Goal: Find contact information: Find contact information

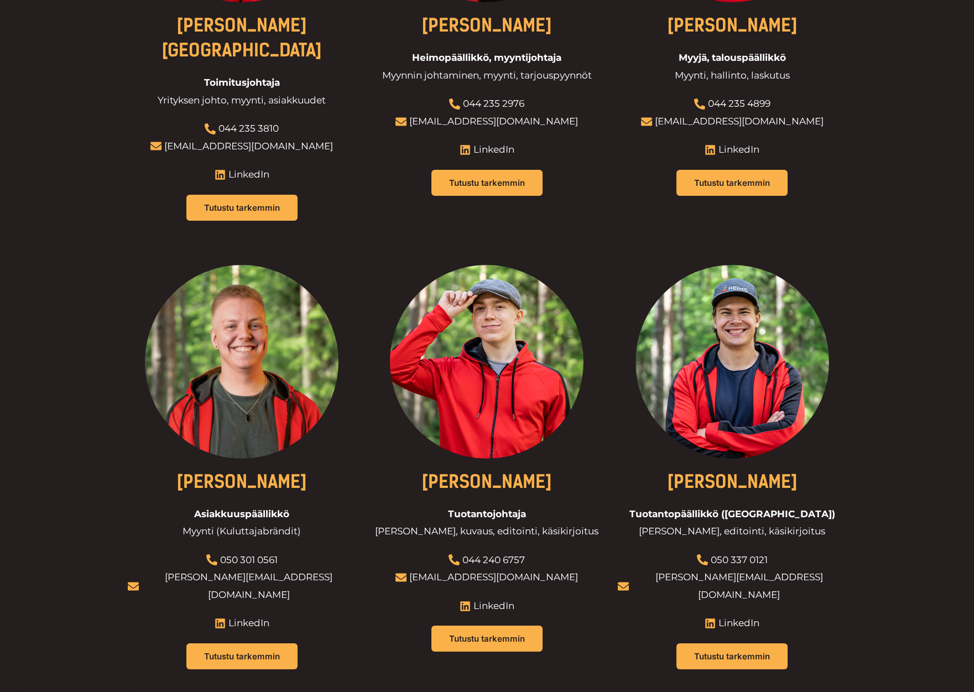
scroll to position [627, 0]
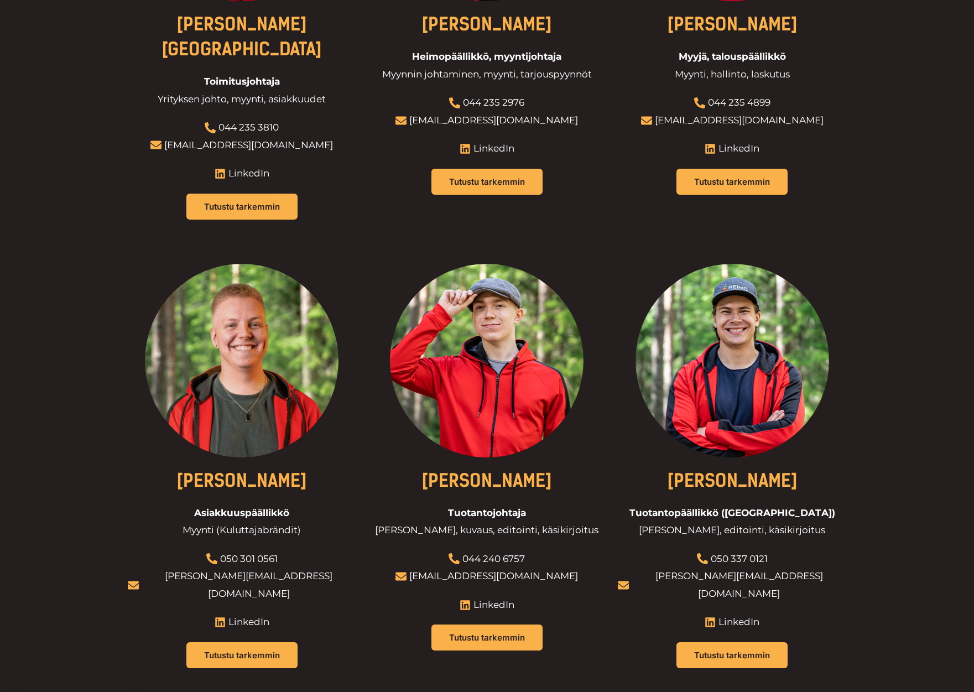
click at [511, 470] on link "[PERSON_NAME]" at bounding box center [486, 480] width 131 height 21
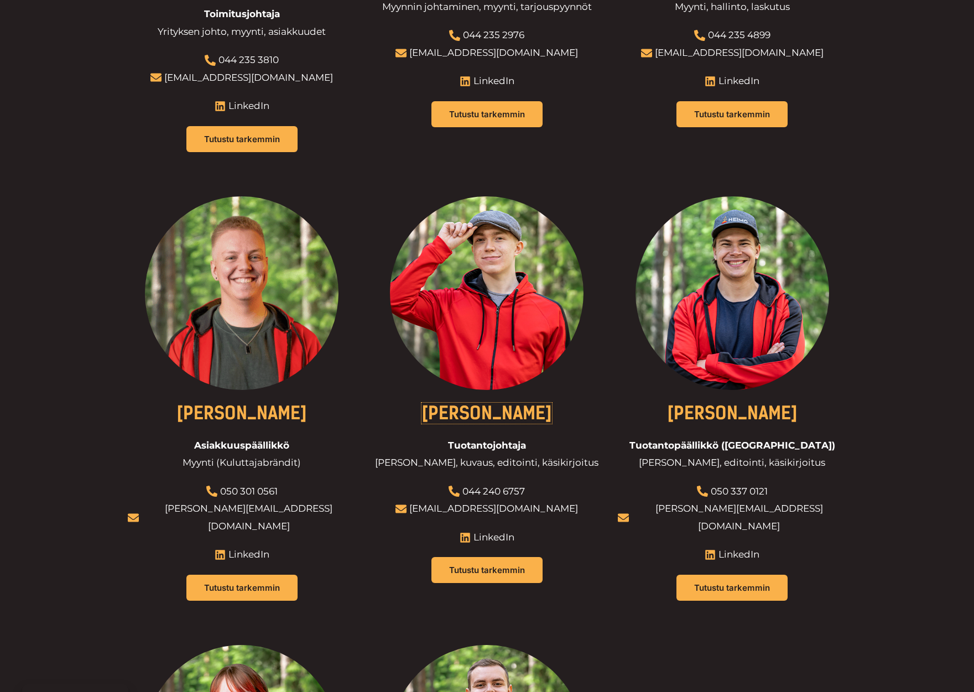
scroll to position [694, 0]
click at [617, 388] on div "[PERSON_NAME][GEOGRAPHIC_DATA] Toimitusjohtaja Yrityksen johto, myynti, asiakku…" at bounding box center [487, 409] width 719 height 1337
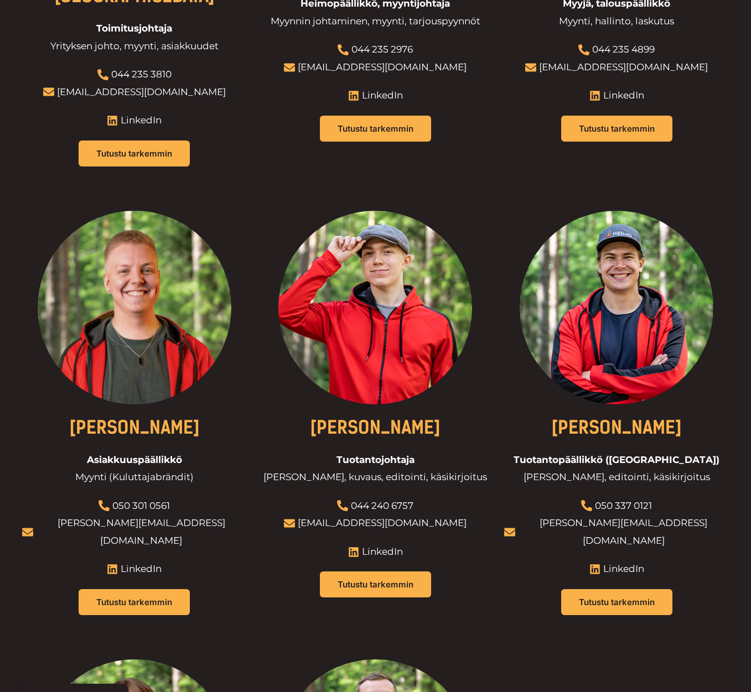
scroll to position [677, 0]
